Goal: Task Accomplishment & Management: Manage account settings

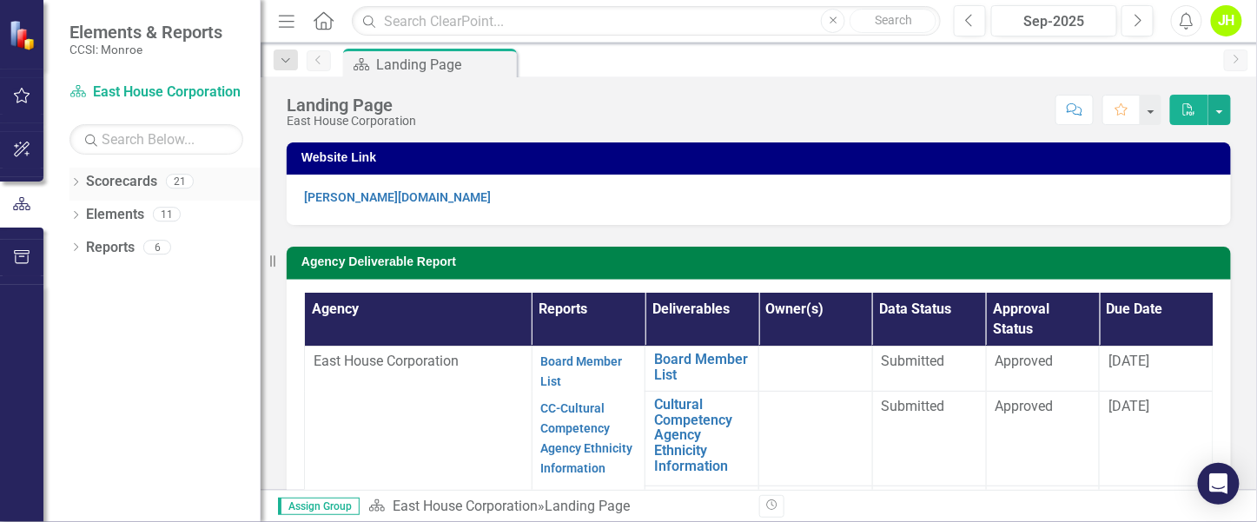
click at [71, 179] on icon "Dropdown" at bounding box center [75, 184] width 12 height 10
click at [78, 214] on icon "Dropdown" at bounding box center [84, 213] width 13 height 10
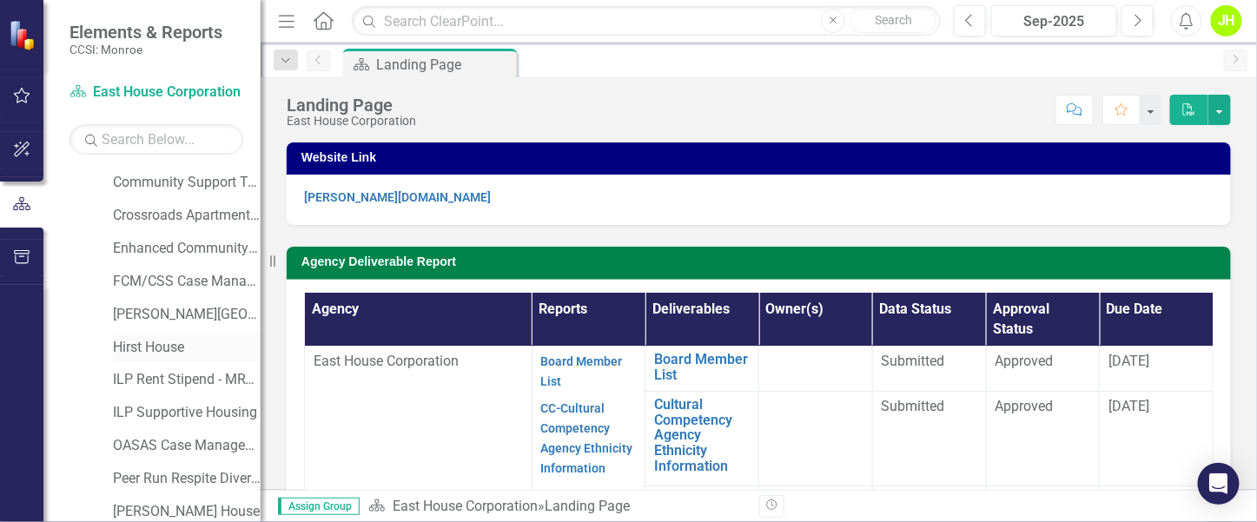
scroll to position [260, 0]
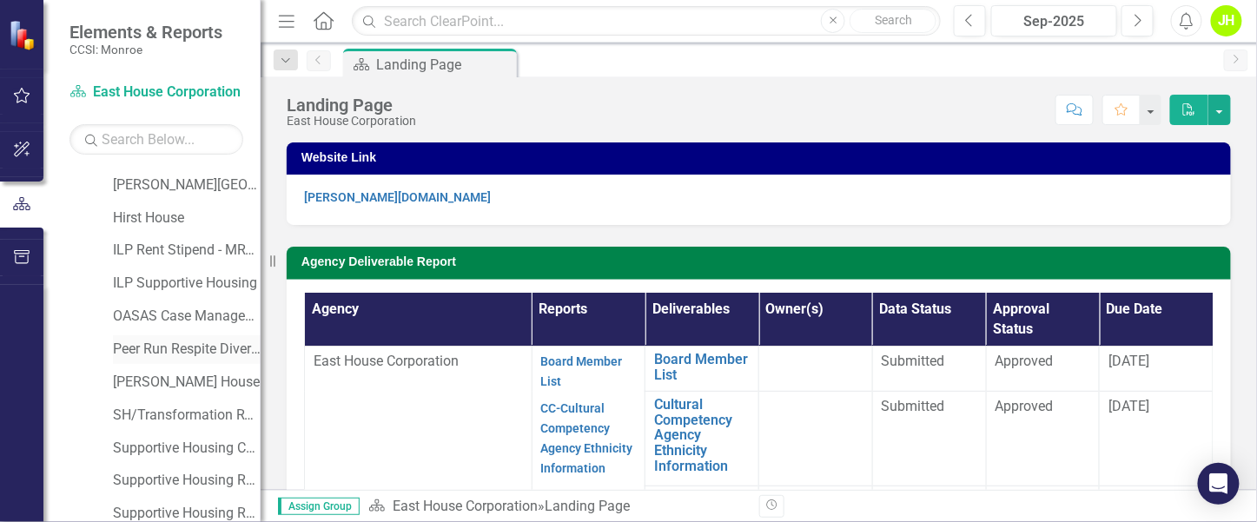
click at [162, 355] on link "Peer Run Respite Diversion" at bounding box center [187, 350] width 148 height 20
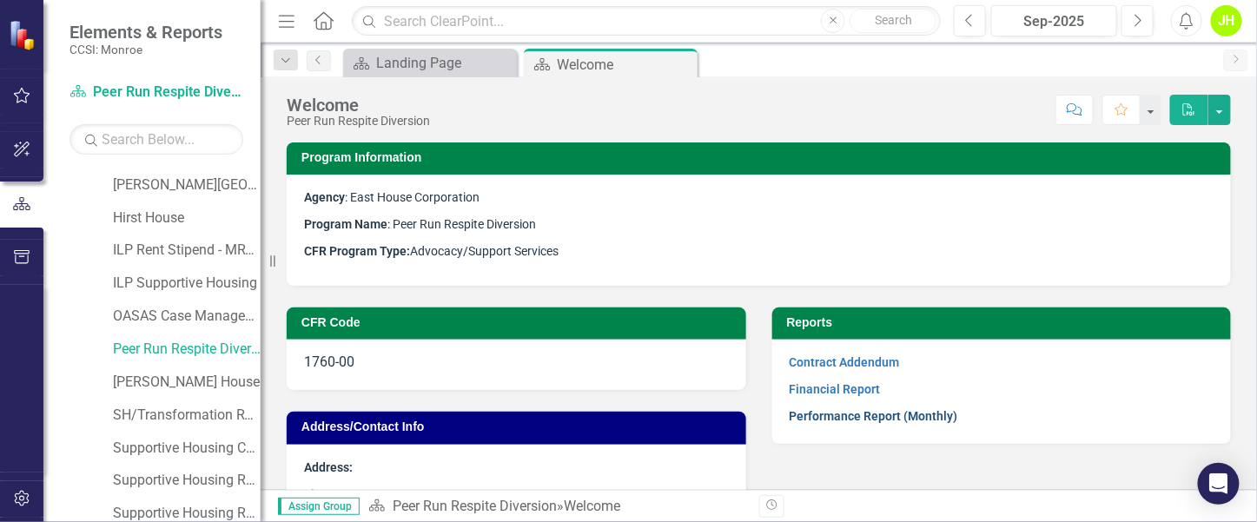
click at [850, 409] on link "Performance Report (Monthly)" at bounding box center [874, 416] width 169 height 14
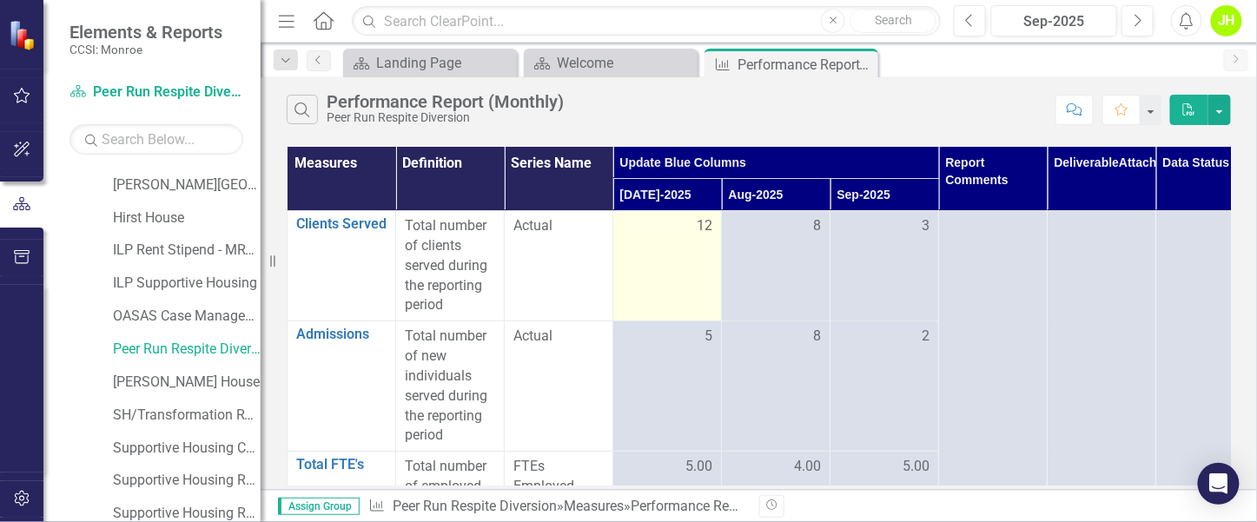
drag, startPoint x: 676, startPoint y: 226, endPoint x: 691, endPoint y: 223, distance: 15.9
click at [677, 227] on div "12" at bounding box center [667, 226] width 90 height 20
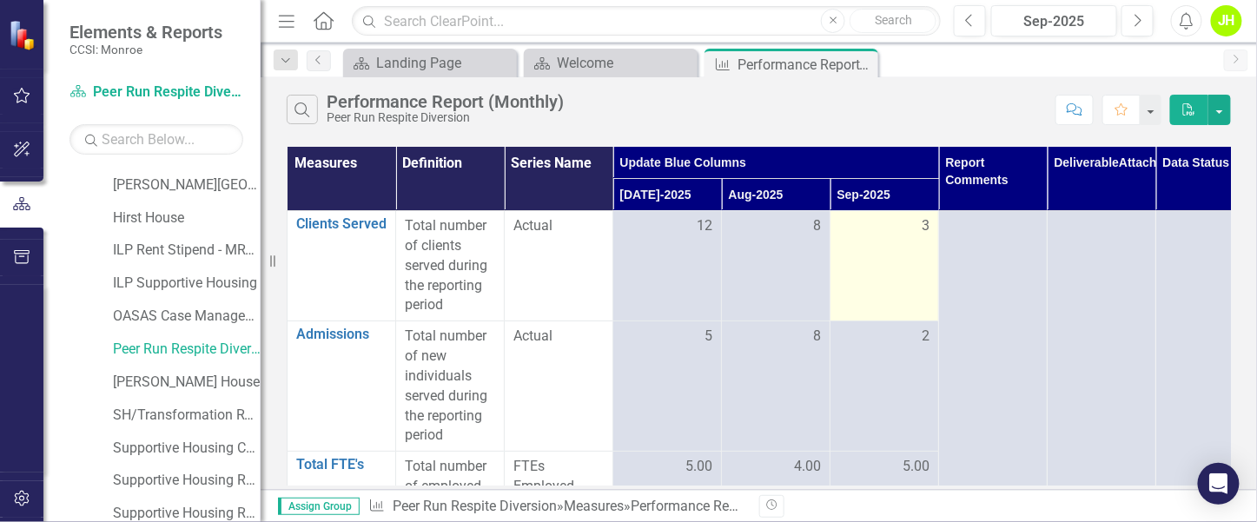
click at [886, 248] on td "3" at bounding box center [884, 266] width 109 height 110
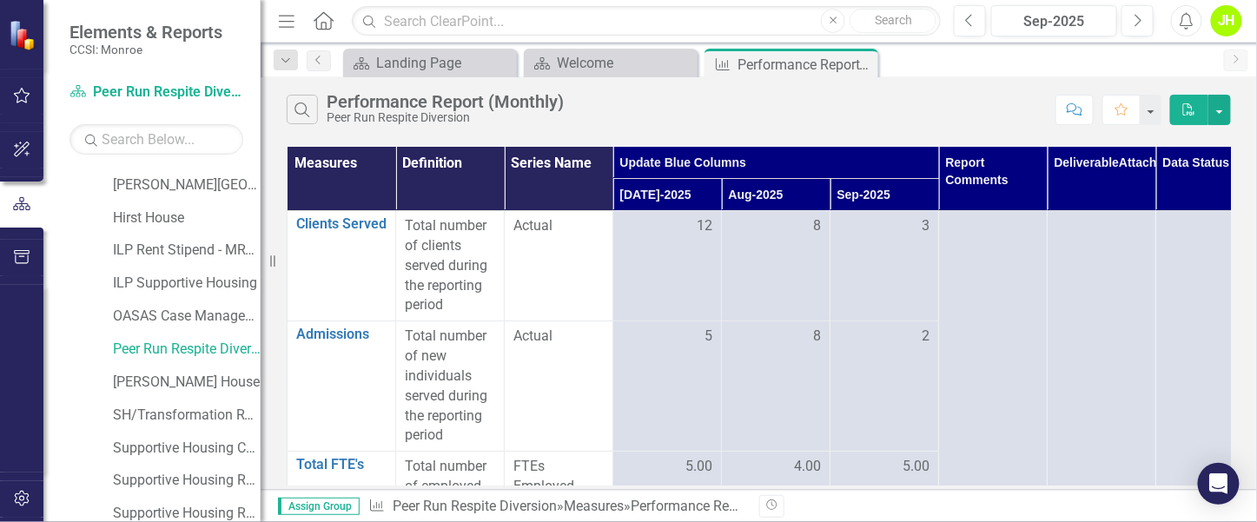
click at [907, 207] on th "Sep-2025" at bounding box center [884, 195] width 109 height 32
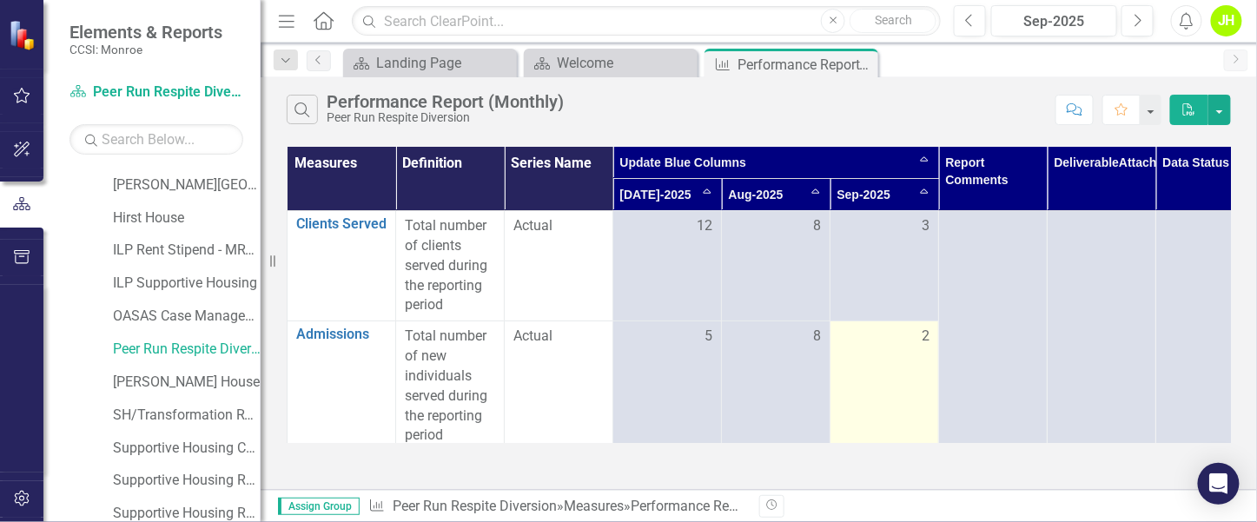
click at [892, 334] on div "2" at bounding box center [884, 337] width 90 height 20
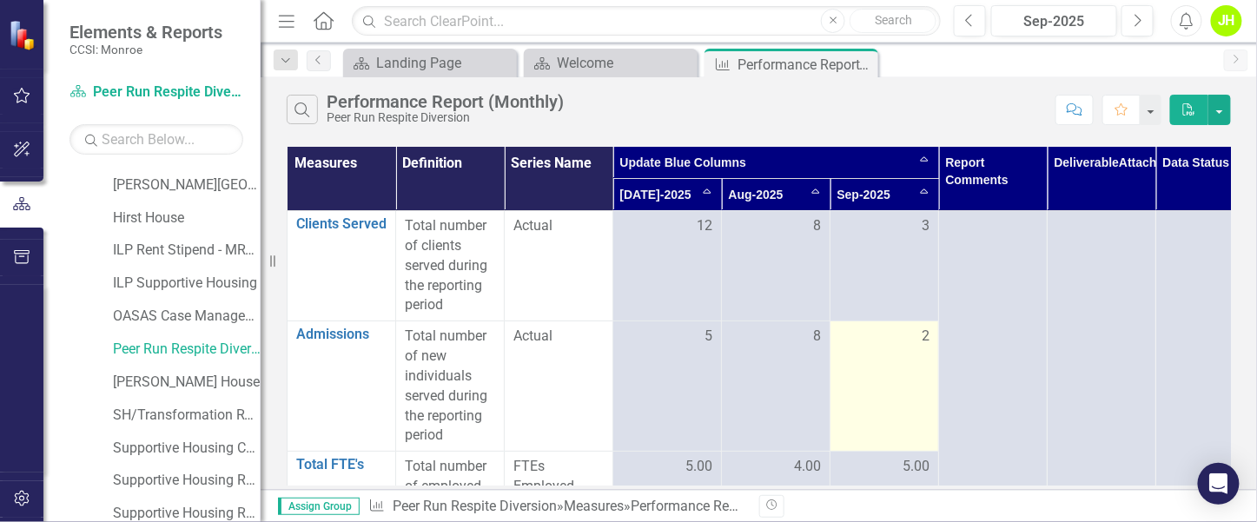
click at [919, 335] on div "2" at bounding box center [884, 337] width 90 height 20
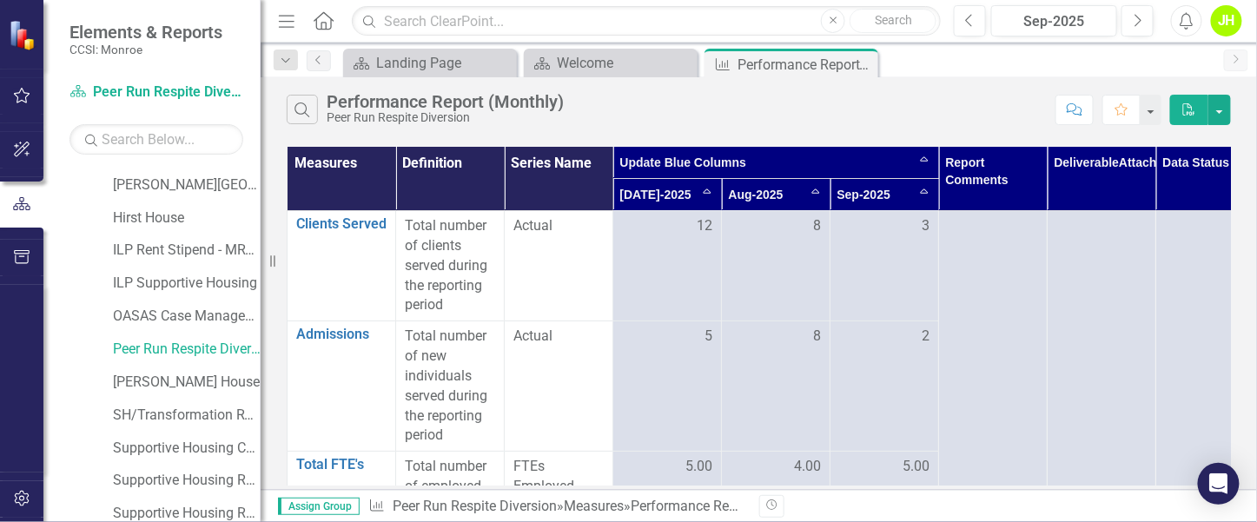
click at [989, 193] on th "Report Comments" at bounding box center [993, 179] width 109 height 64
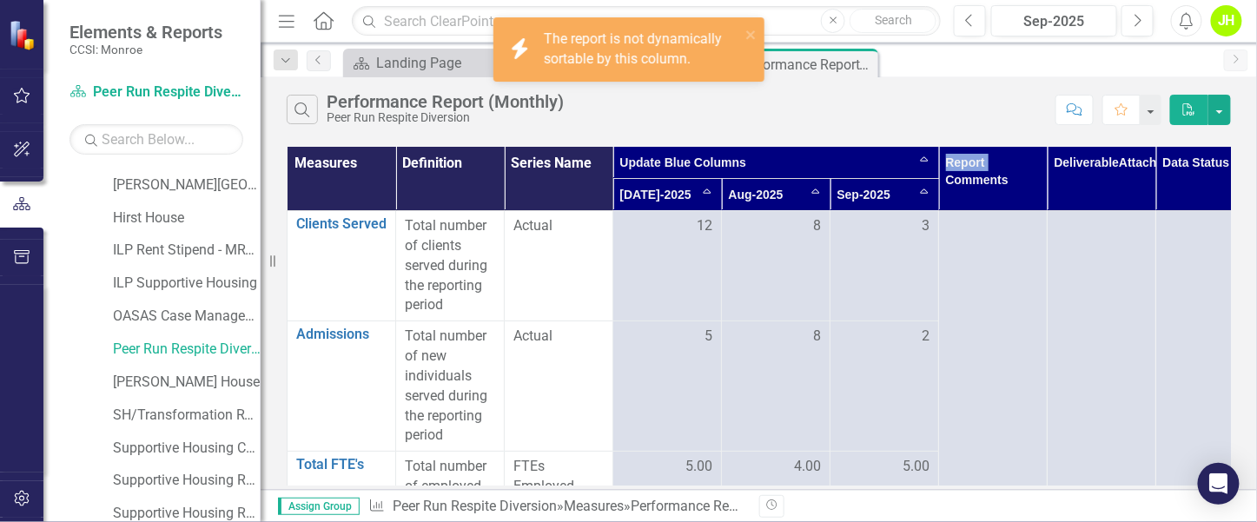
click at [989, 193] on th "Report Comments" at bounding box center [993, 179] width 109 height 64
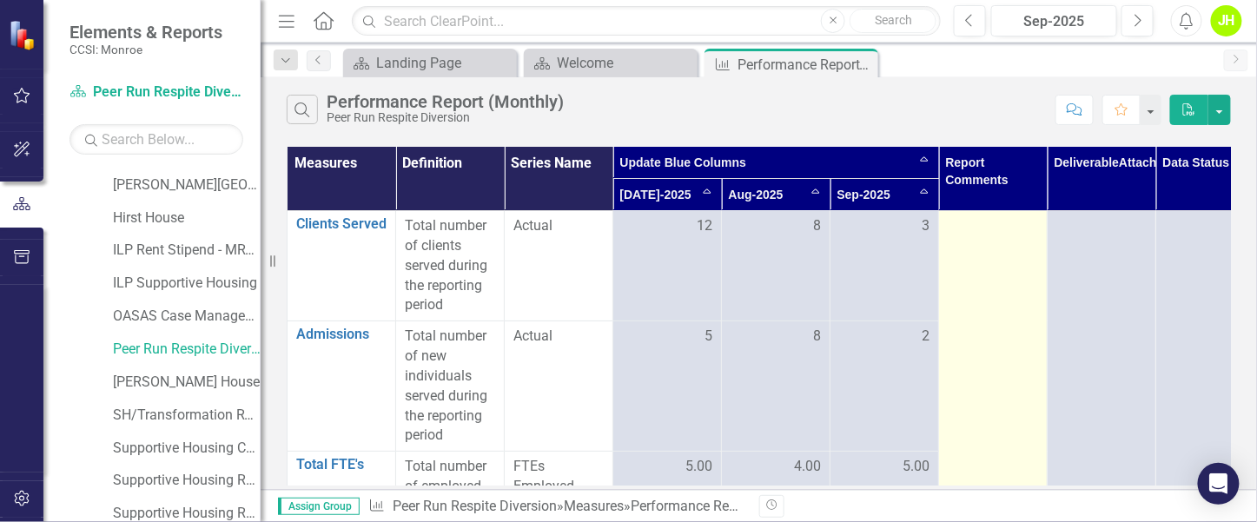
drag, startPoint x: 989, startPoint y: 193, endPoint x: 975, endPoint y: 225, distance: 35.0
click at [976, 225] on div at bounding box center [993, 226] width 90 height 21
click at [975, 224] on div at bounding box center [993, 226] width 90 height 21
click at [982, 233] on div at bounding box center [993, 226] width 90 height 21
click at [983, 234] on div at bounding box center [993, 226] width 90 height 21
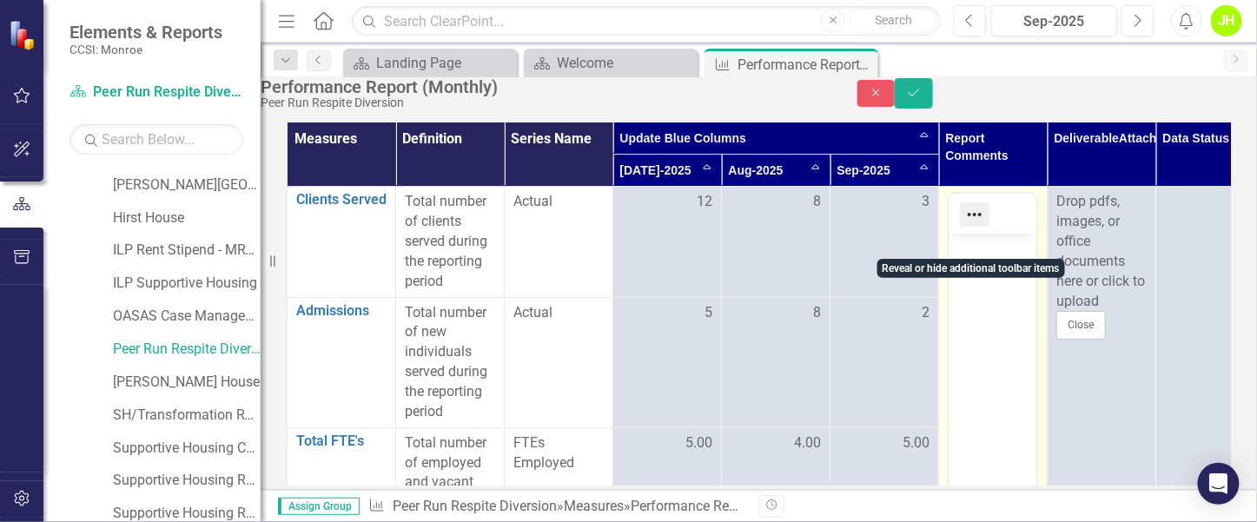
click at [976, 225] on icon "Reveal or hide additional toolbar items" at bounding box center [974, 214] width 21 height 21
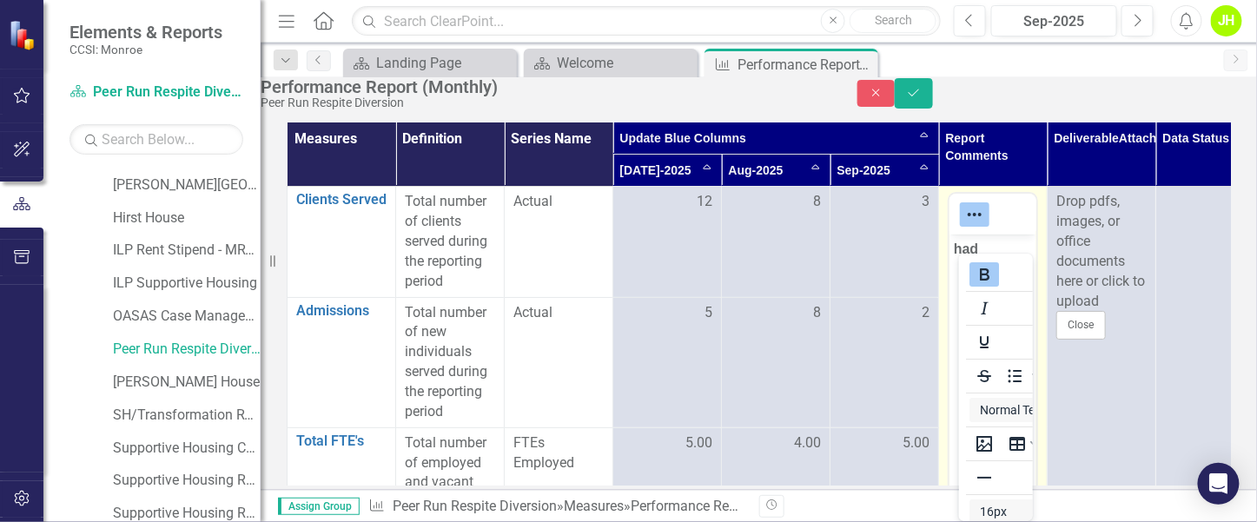
drag, startPoint x: 982, startPoint y: 210, endPoint x: 973, endPoint y: 237, distance: 28.6
click at [975, 228] on td "Switch to old editor" at bounding box center [993, 397] width 109 height 420
click at [994, 231] on div at bounding box center [974, 214] width 50 height 34
click at [1007, 231] on div at bounding box center [992, 214] width 87 height 34
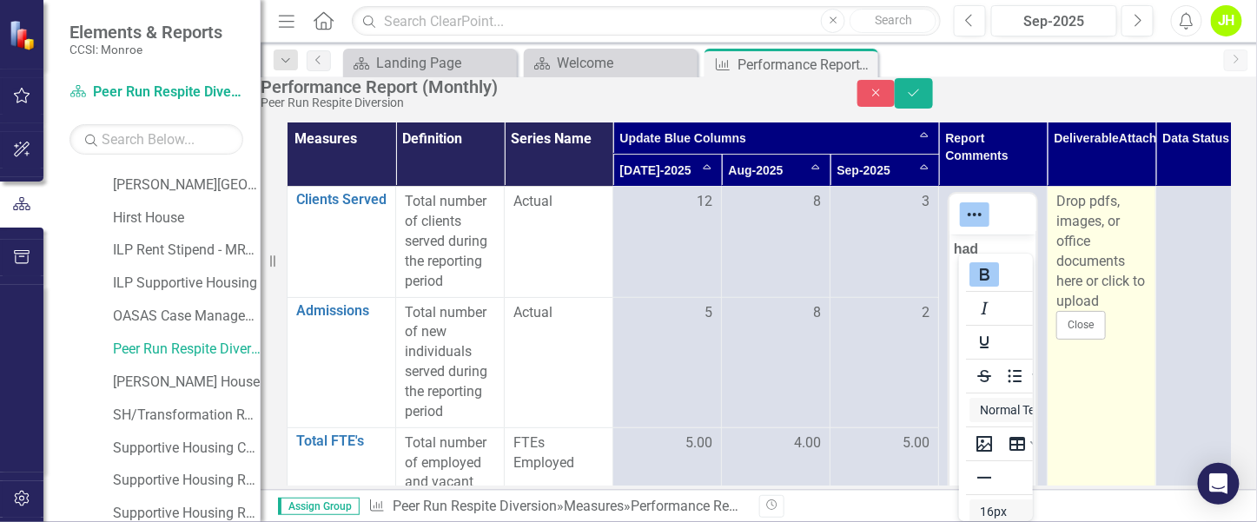
click at [1065, 441] on td "Drop pdfs, images, or office documents here or click to upload Close" at bounding box center [1102, 397] width 109 height 420
click at [1081, 289] on div "Drop pdfs, images, or office documents here or click to upload" at bounding box center [1101, 251] width 90 height 119
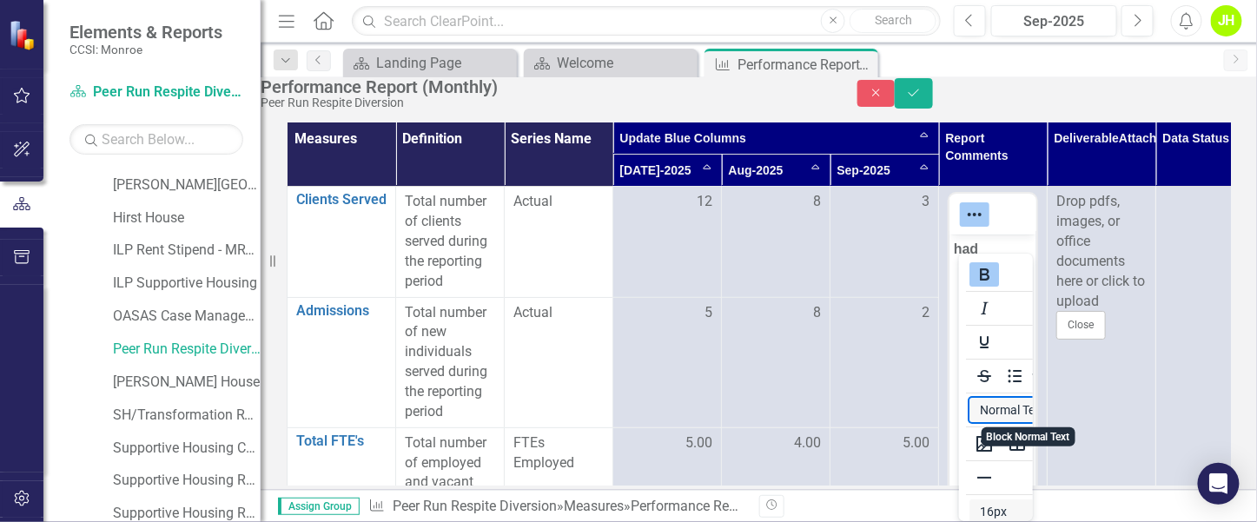
click at [984, 414] on button "Normal Text" at bounding box center [1029, 410] width 120 height 24
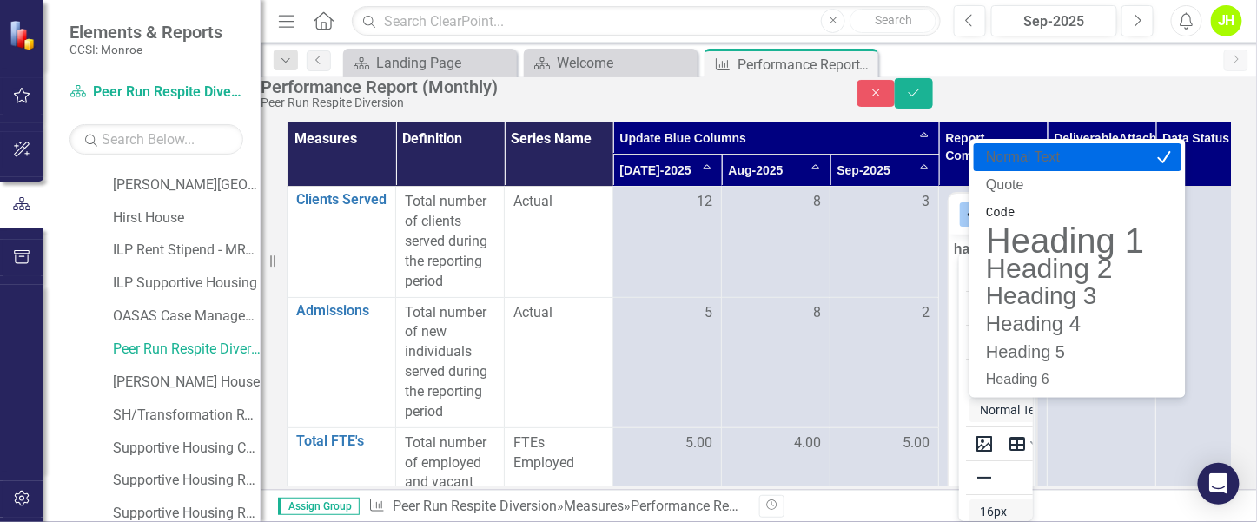
click at [1112, 152] on p "Normal Text" at bounding box center [1065, 157] width 162 height 21
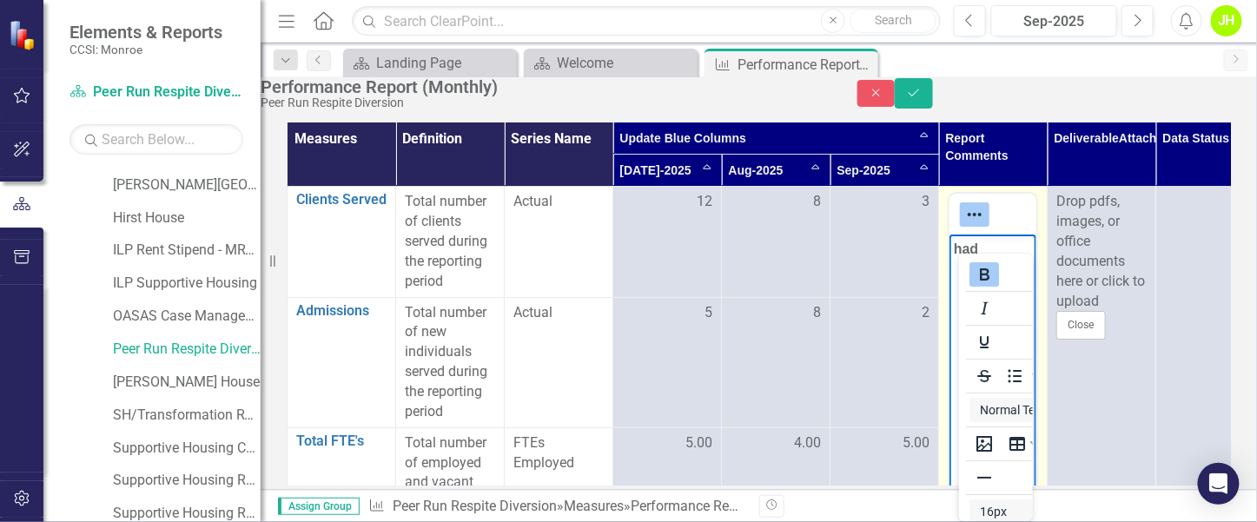
click at [982, 225] on icon "Reveal or hide additional toolbar items" at bounding box center [974, 214] width 21 height 21
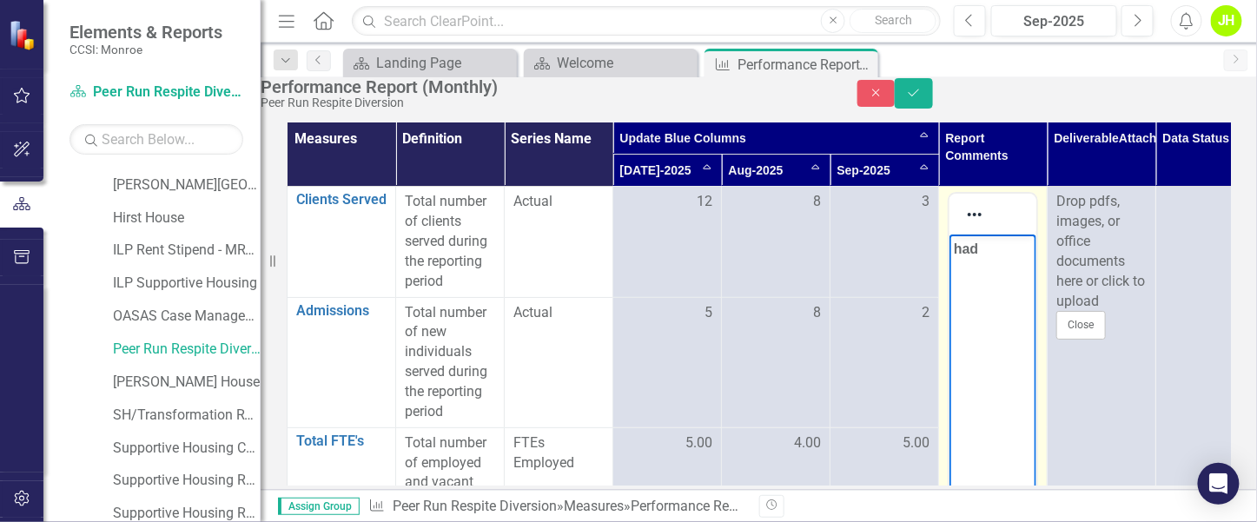
click at [987, 246] on p "﻿had" at bounding box center [992, 249] width 78 height 21
drag, startPoint x: 993, startPoint y: 240, endPoint x: 901, endPoint y: 254, distance: 93.1
click at [949, 254] on html "﻿had" at bounding box center [992, 365] width 87 height 261
drag, startPoint x: 978, startPoint y: 302, endPoint x: 966, endPoint y: 312, distance: 15.5
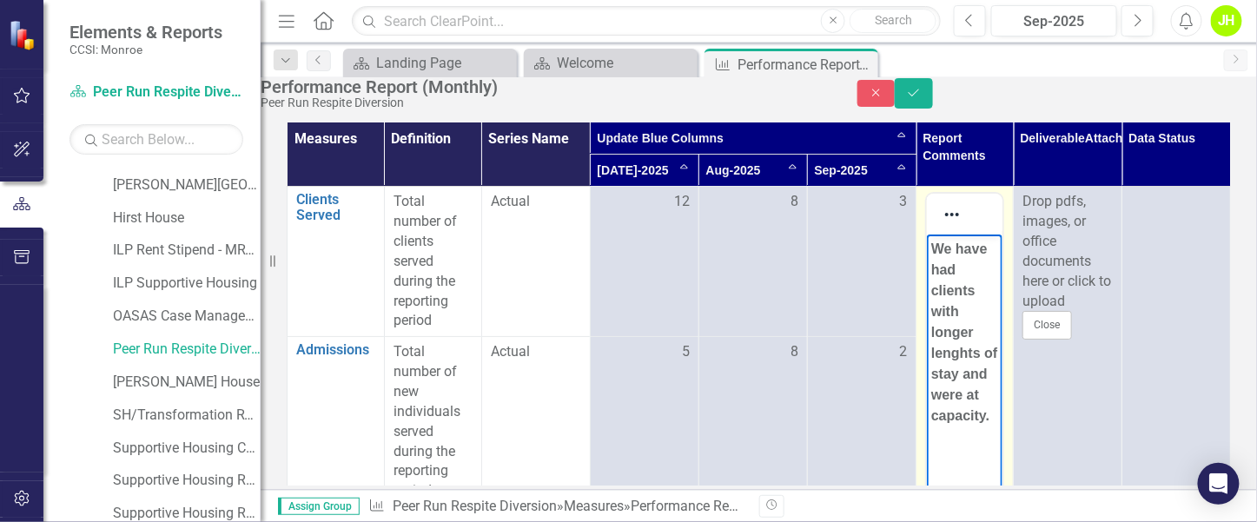
drag, startPoint x: 994, startPoint y: 295, endPoint x: 1035, endPoint y: 265, distance: 50.9
click at [997, 354] on p "We have had clients with longer lengths of stay and were at capacity." at bounding box center [963, 333] width 67 height 188
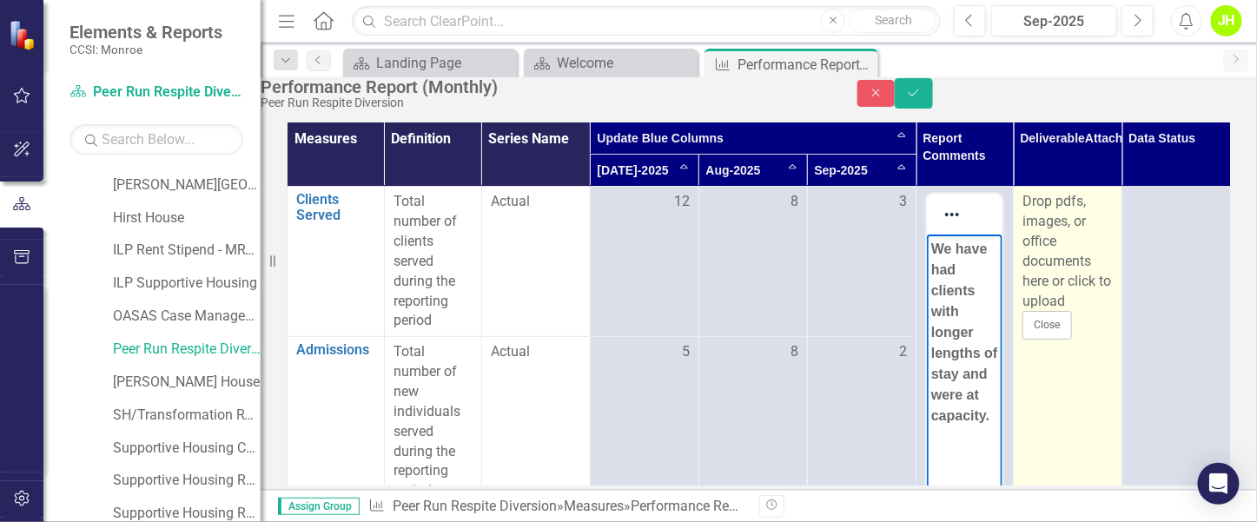
click at [1122, 425] on td "Drop pdfs, images, or office documents here or click to upload Close" at bounding box center [1068, 432] width 109 height 490
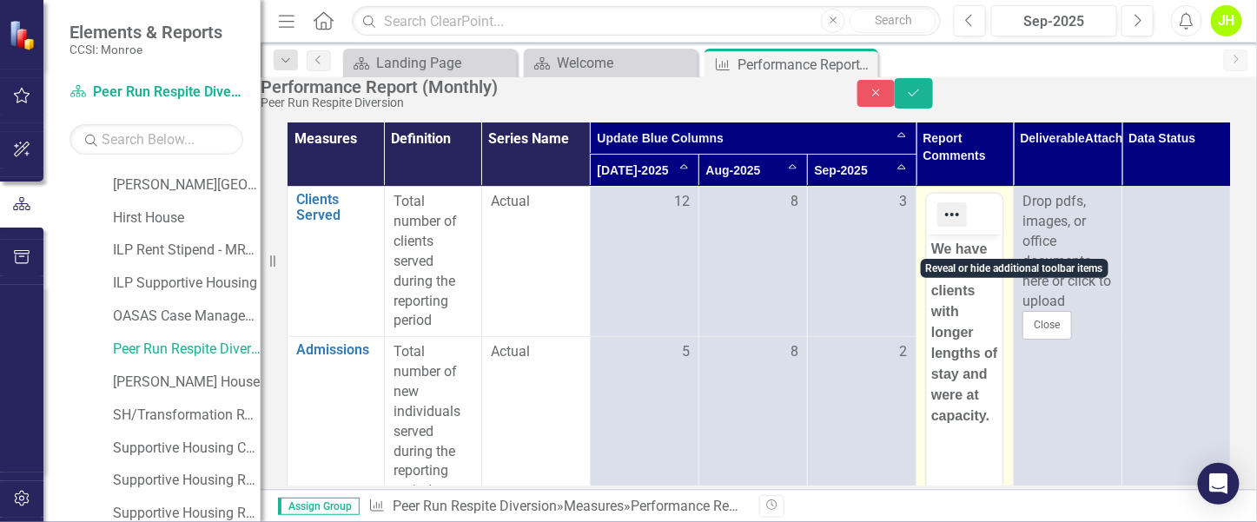
click at [962, 225] on icon "Reveal or hide additional toolbar items" at bounding box center [952, 214] width 21 height 21
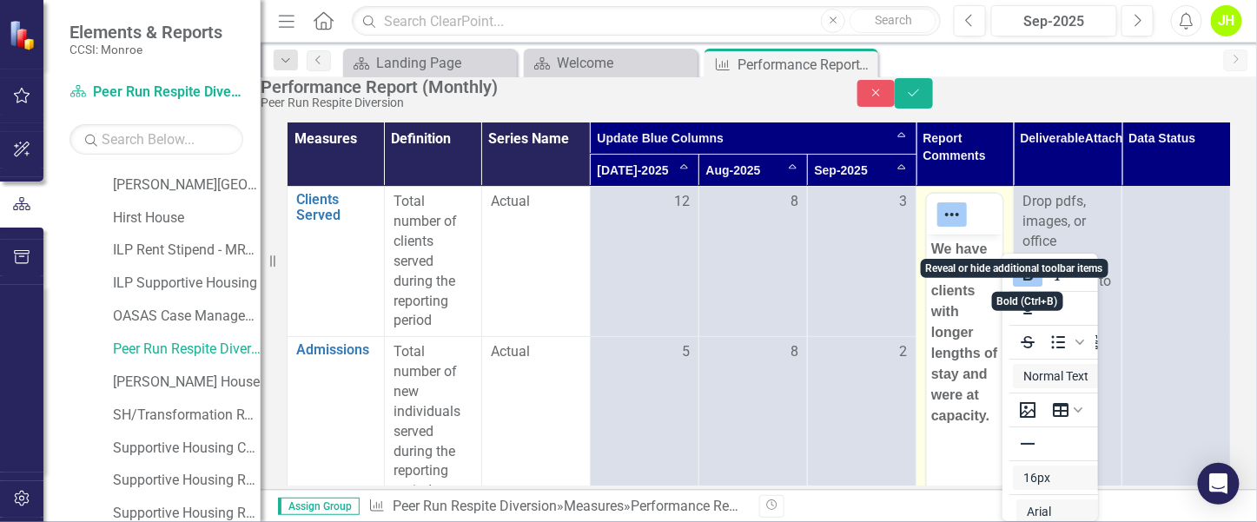
click at [962, 225] on icon "Reveal or hide additional toolbar items" at bounding box center [952, 214] width 21 height 21
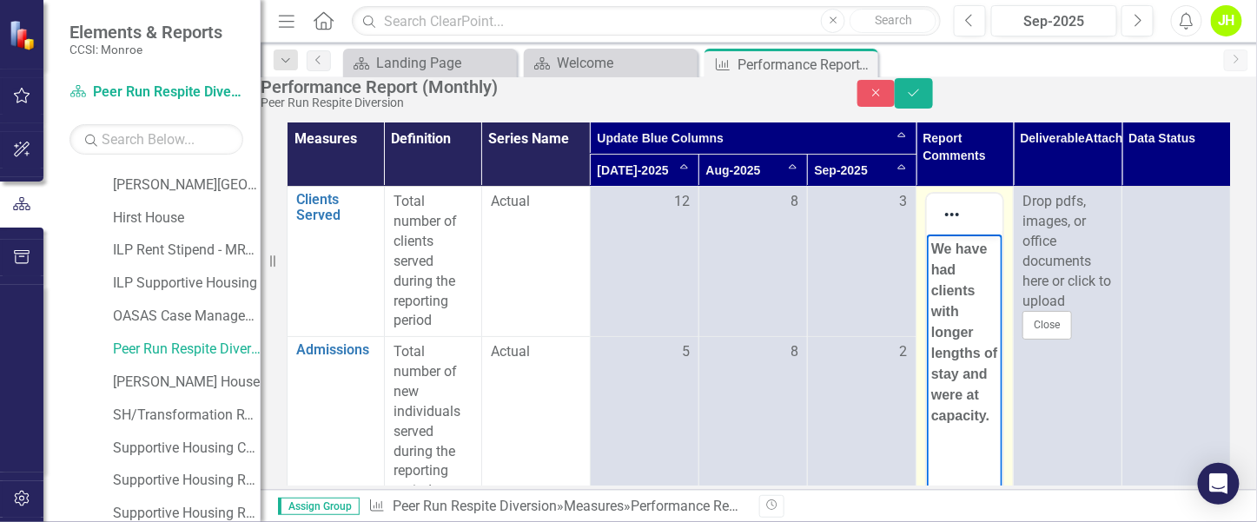
click at [975, 401] on body "We have had clients with longer lengths of stay and were at capacity." at bounding box center [964, 365] width 76 height 261
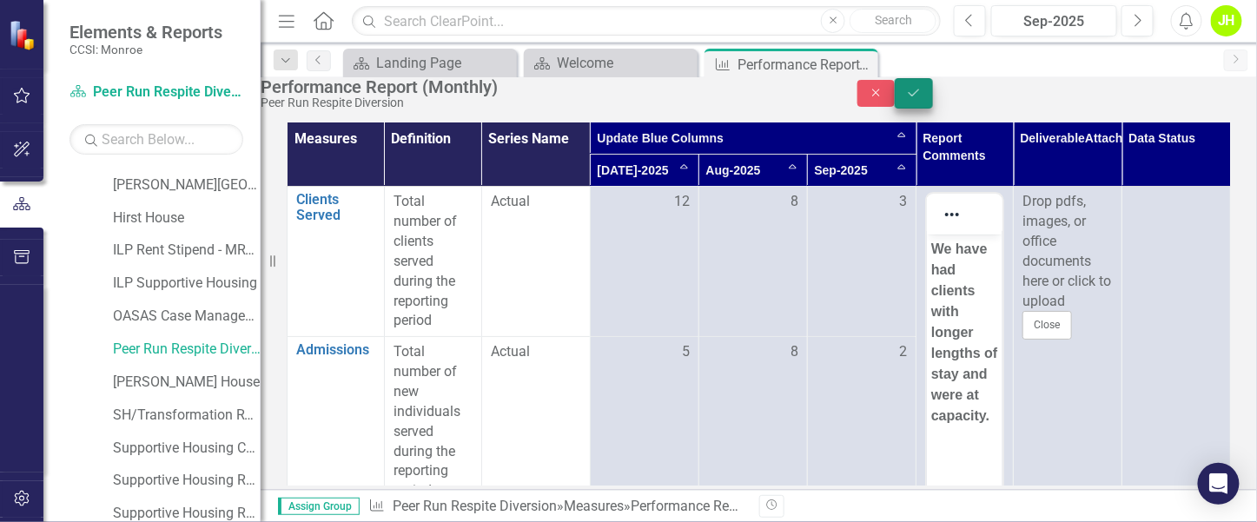
click at [922, 99] on icon "Save" at bounding box center [914, 93] width 16 height 12
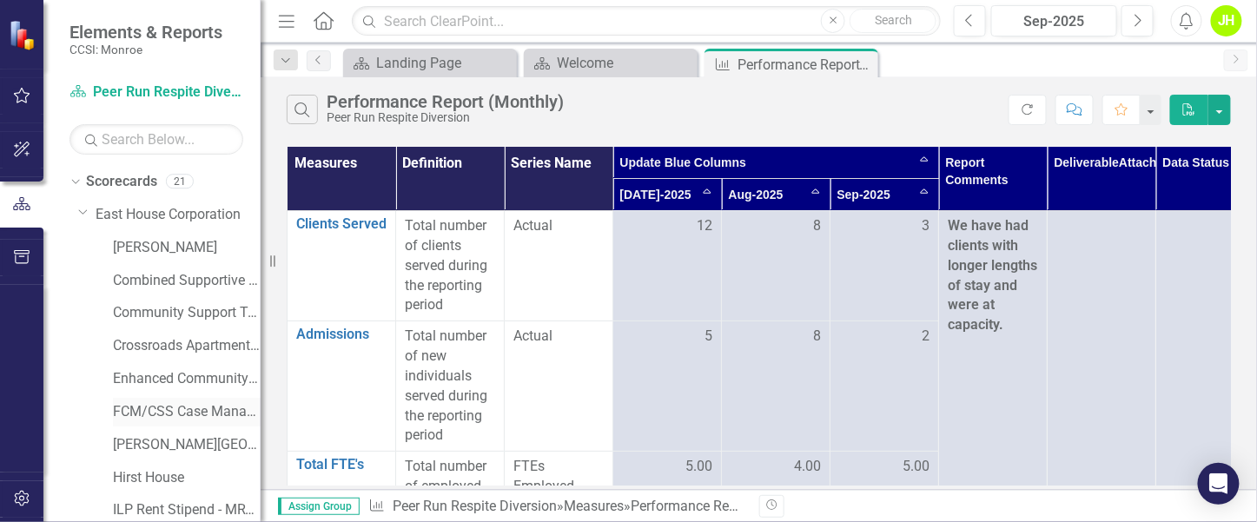
click at [171, 410] on link "FCM/CSS Case Management" at bounding box center [187, 412] width 148 height 20
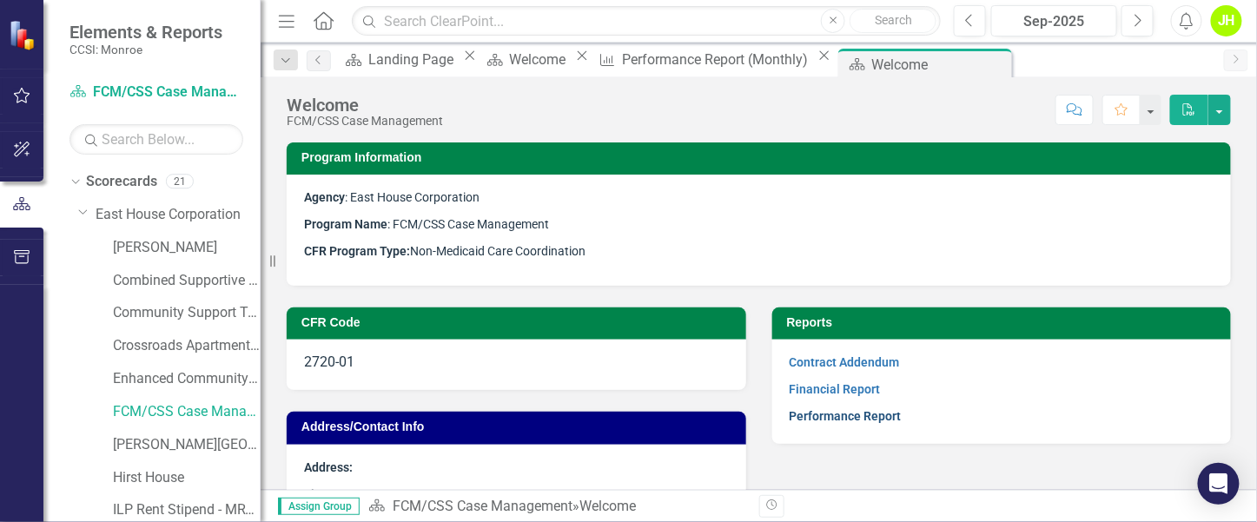
click at [854, 418] on link "Performance Report" at bounding box center [846, 416] width 112 height 14
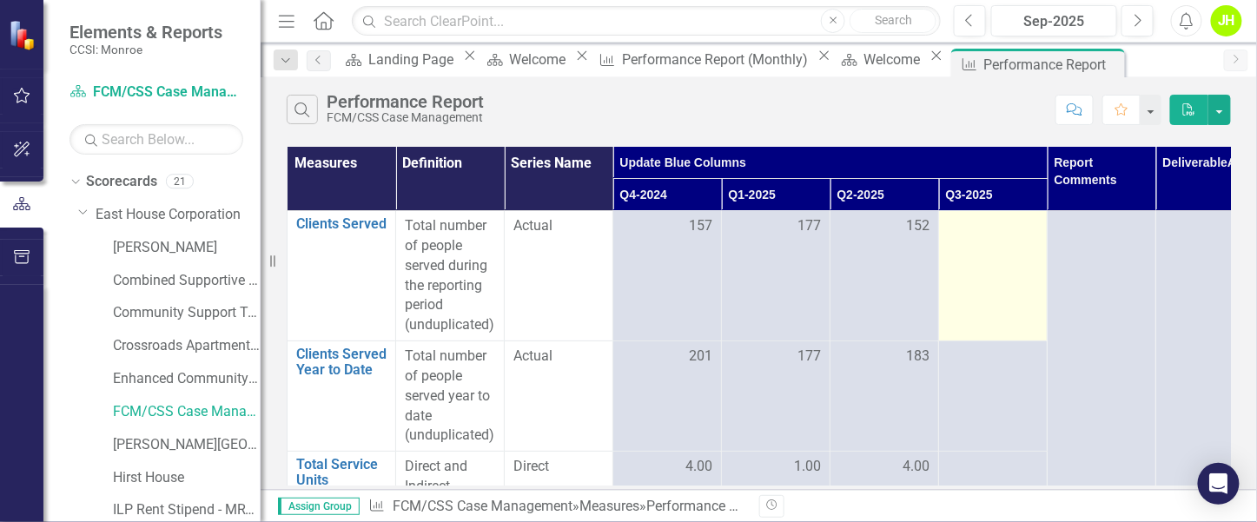
click at [1004, 229] on div at bounding box center [993, 226] width 90 height 21
click at [994, 226] on div at bounding box center [993, 226] width 90 height 21
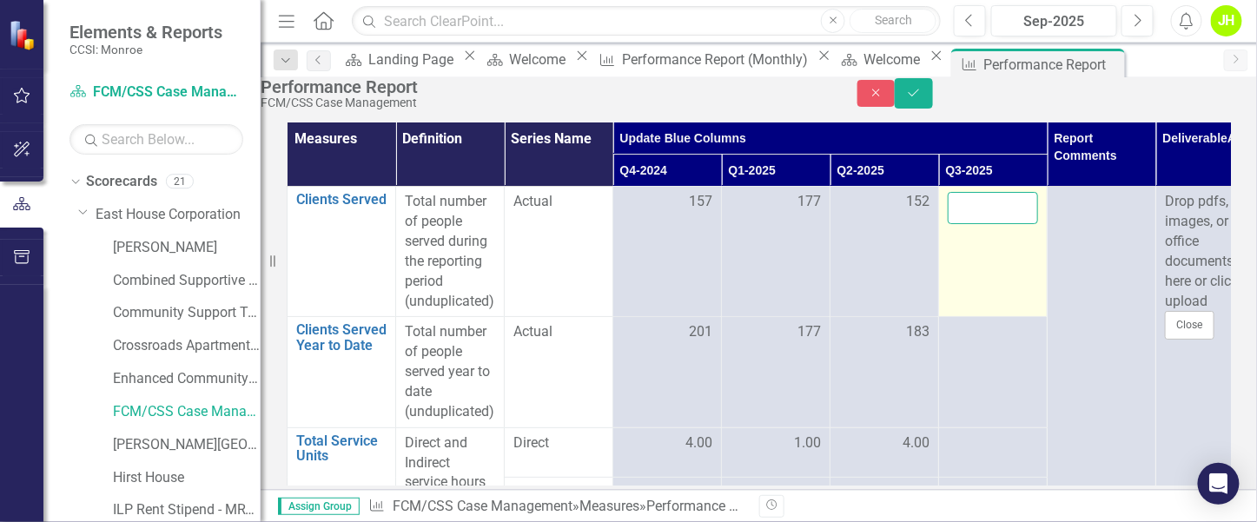
click at [995, 224] on input "number" at bounding box center [993, 208] width 90 height 32
type input "175"
click button "Save" at bounding box center [914, 93] width 38 height 30
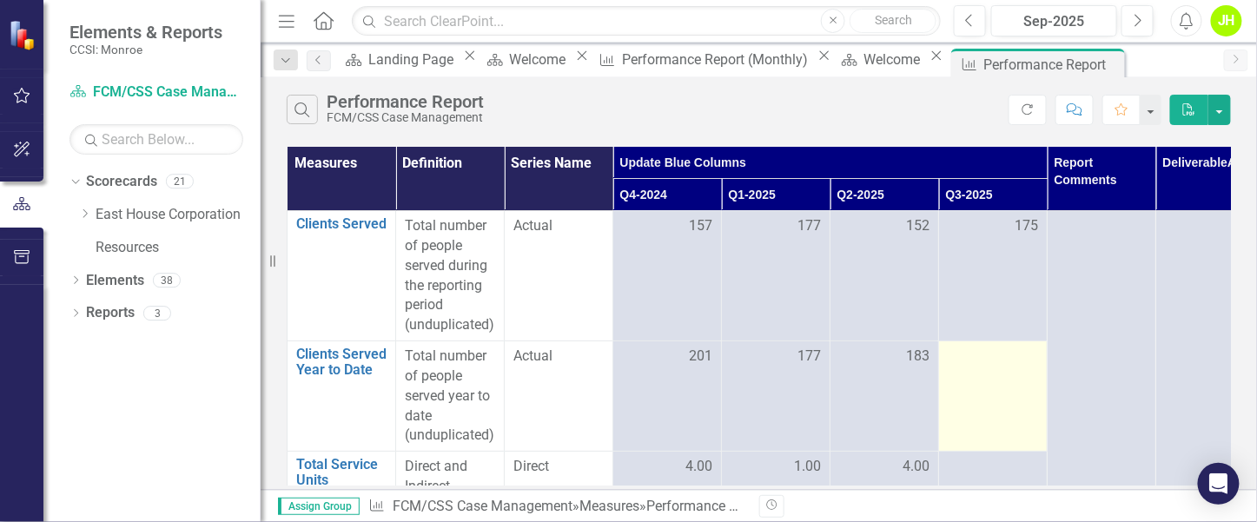
click at [1001, 347] on div at bounding box center [993, 357] width 90 height 21
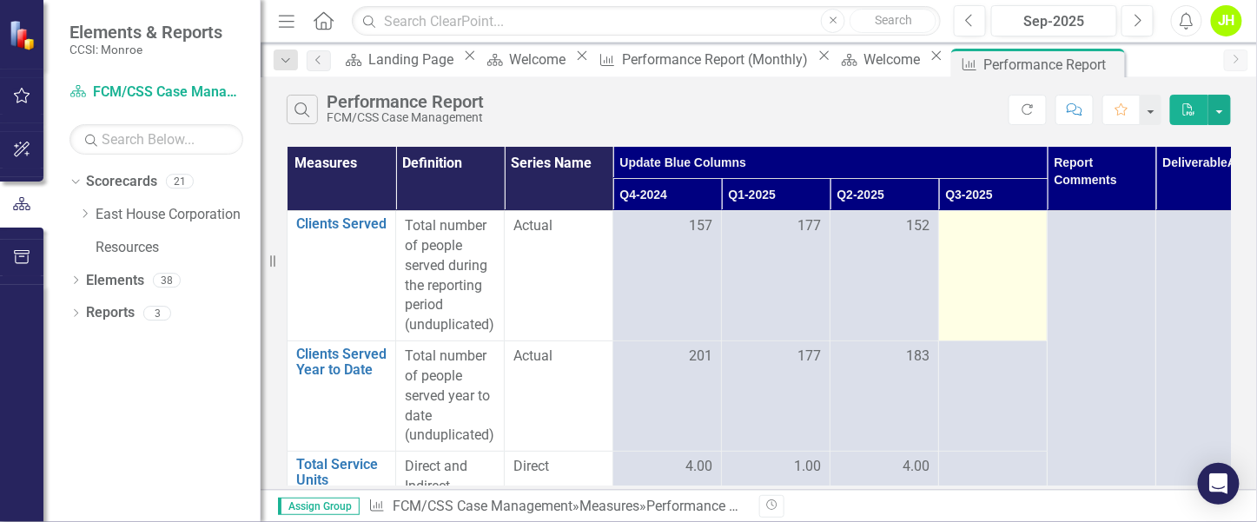
click at [1012, 228] on div at bounding box center [993, 226] width 90 height 21
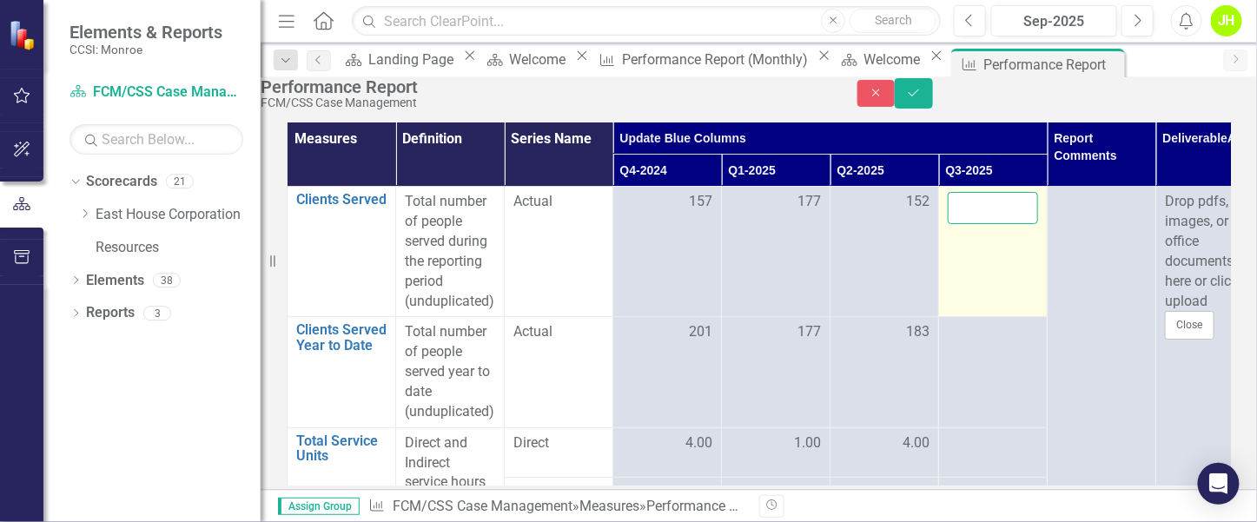
click at [987, 224] on input "number" at bounding box center [993, 208] width 90 height 32
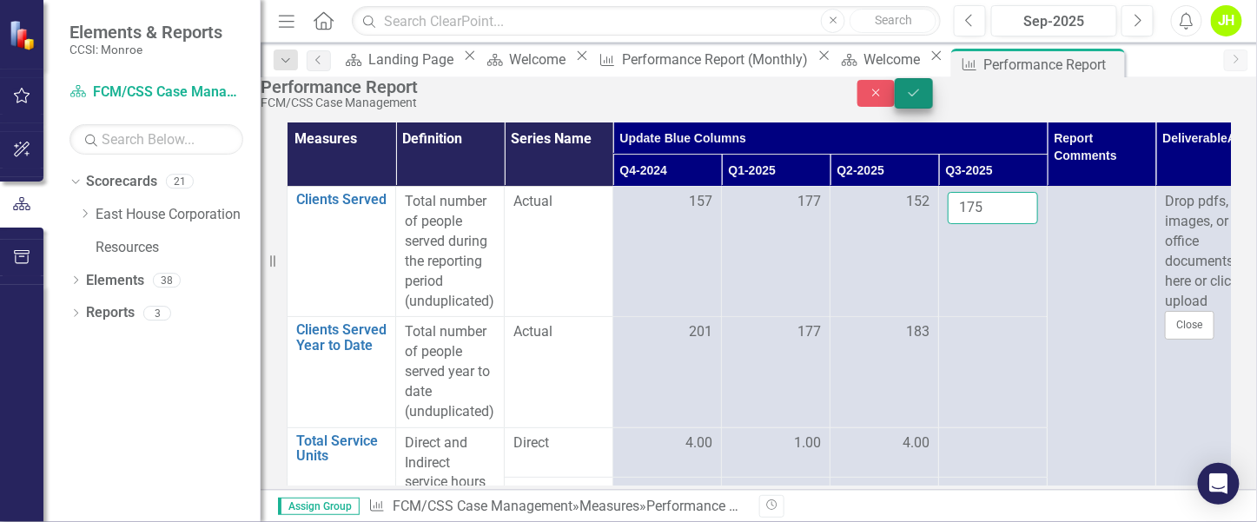
type input "175"
click at [933, 103] on button "Save" at bounding box center [914, 93] width 38 height 30
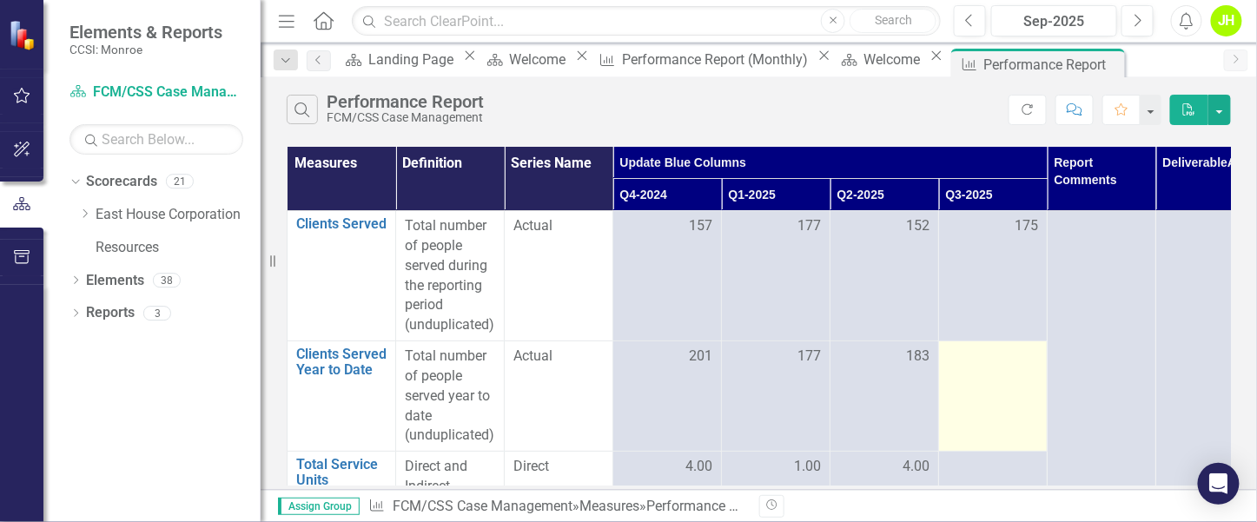
click at [977, 361] on div at bounding box center [993, 357] width 90 height 21
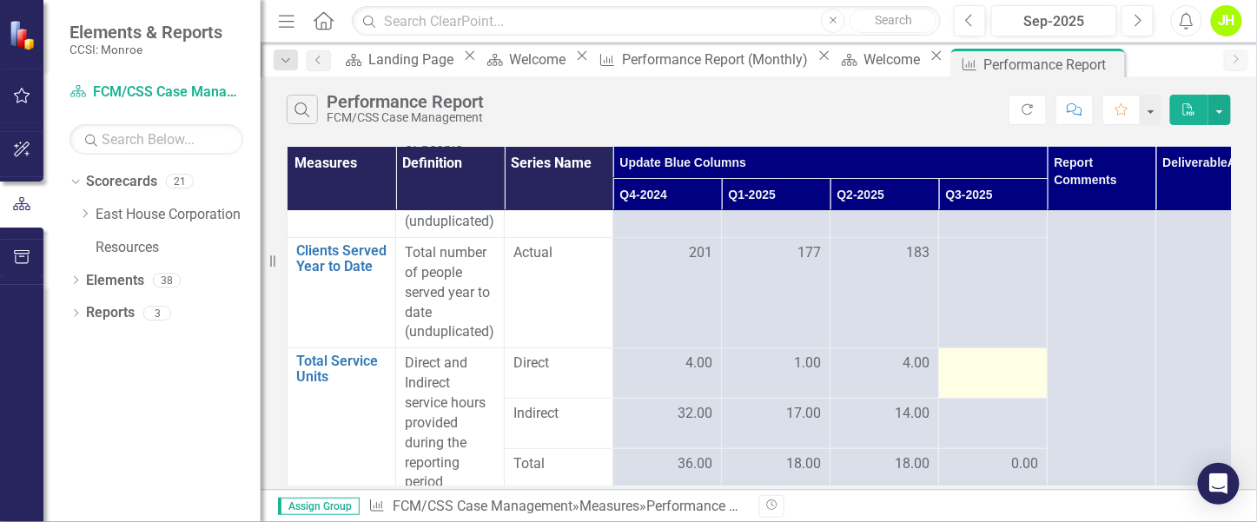
scroll to position [130, 0]
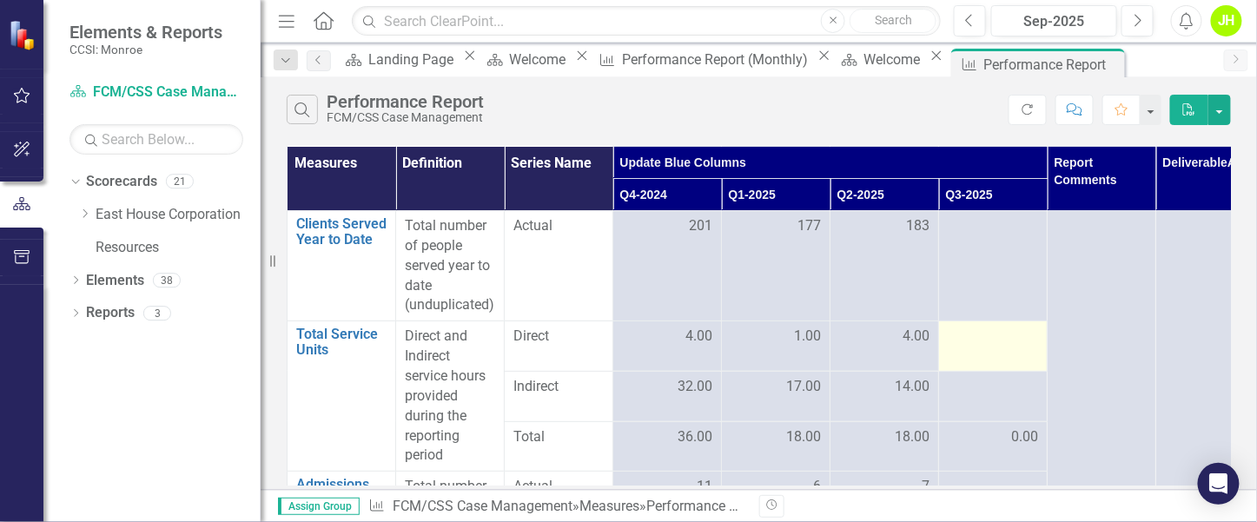
click at [986, 360] on td at bounding box center [993, 346] width 109 height 50
click at [1014, 338] on div at bounding box center [993, 337] width 90 height 21
click at [1011, 335] on div at bounding box center [993, 337] width 90 height 21
drag, startPoint x: 1011, startPoint y: 333, endPoint x: 1002, endPoint y: 329, distance: 9.4
click at [1011, 333] on div at bounding box center [993, 337] width 90 height 21
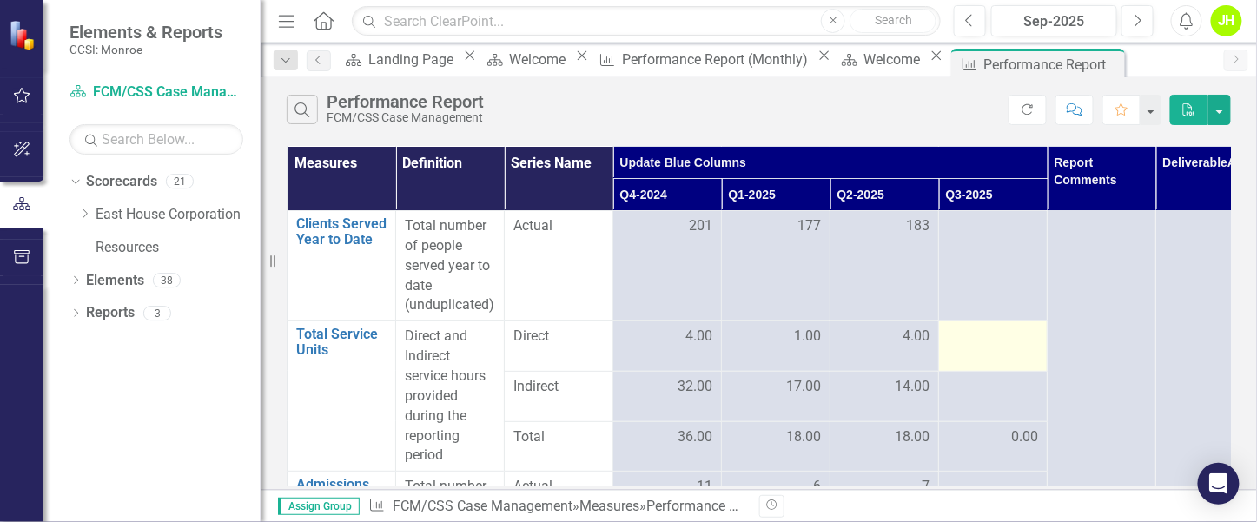
click at [1005, 339] on div at bounding box center [993, 337] width 90 height 21
click at [1007, 337] on div at bounding box center [993, 337] width 90 height 21
click at [1007, 336] on div at bounding box center [993, 337] width 90 height 21
click at [1007, 339] on div at bounding box center [993, 337] width 90 height 21
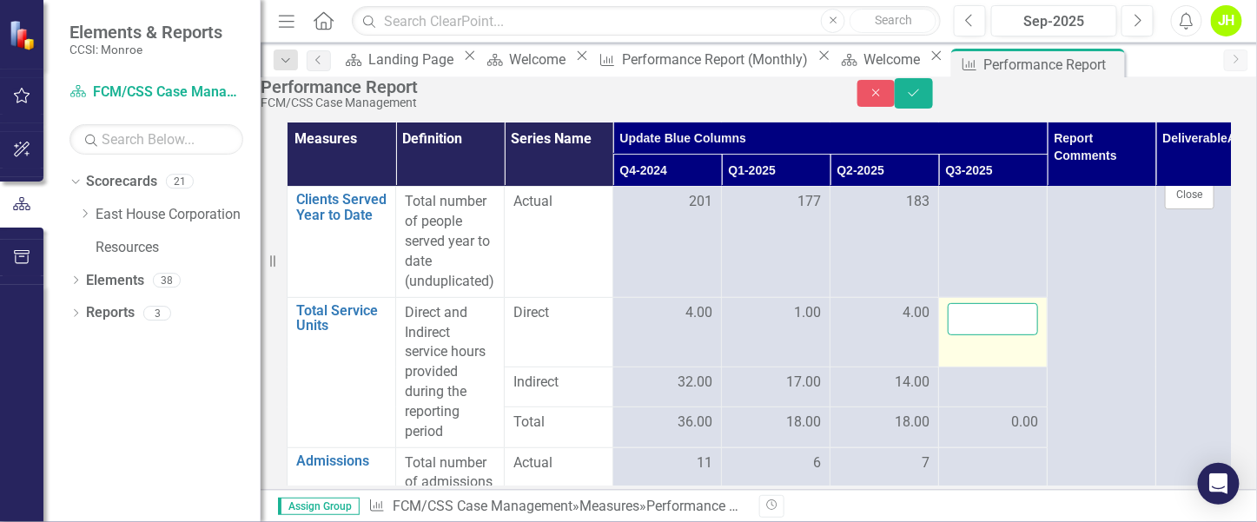
click at [1007, 335] on input "number" at bounding box center [993, 319] width 90 height 32
type input "23"
click at [933, 95] on button "Save" at bounding box center [914, 93] width 38 height 30
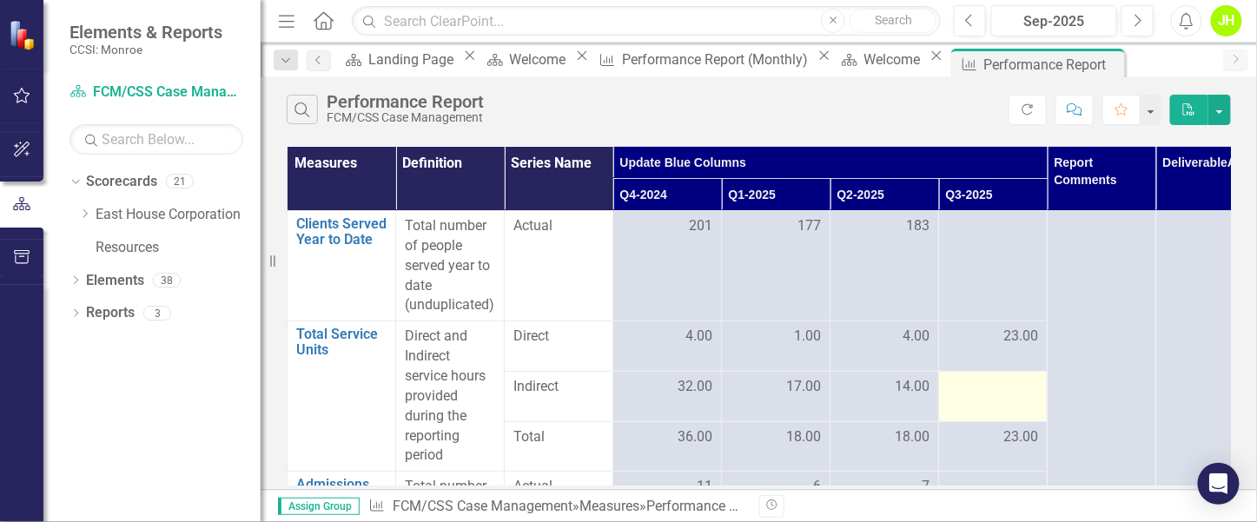
click at [997, 379] on div at bounding box center [993, 387] width 90 height 21
